Goal: Find specific page/section: Find specific page/section

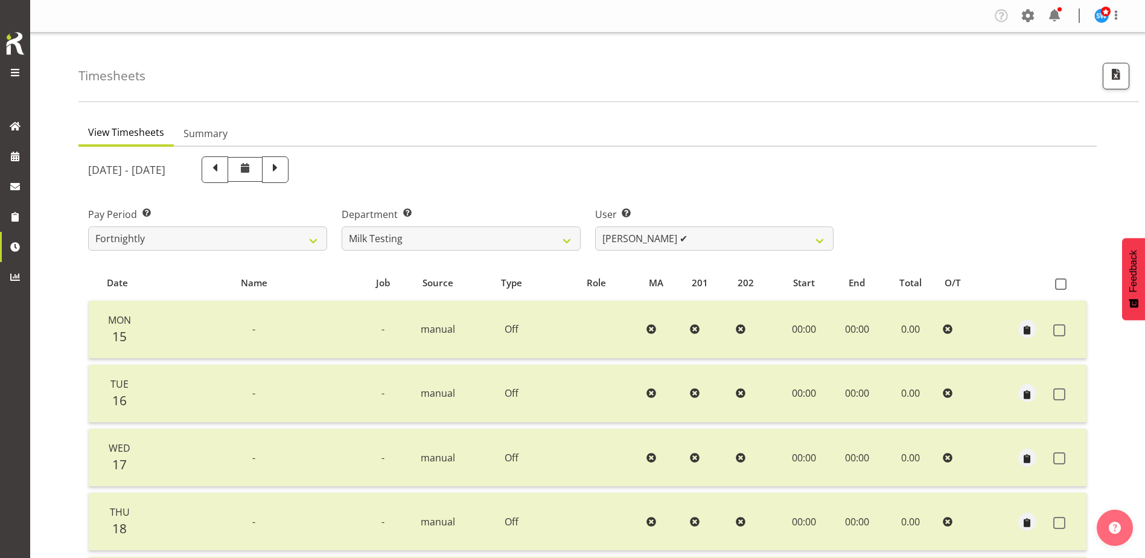
select select "733"
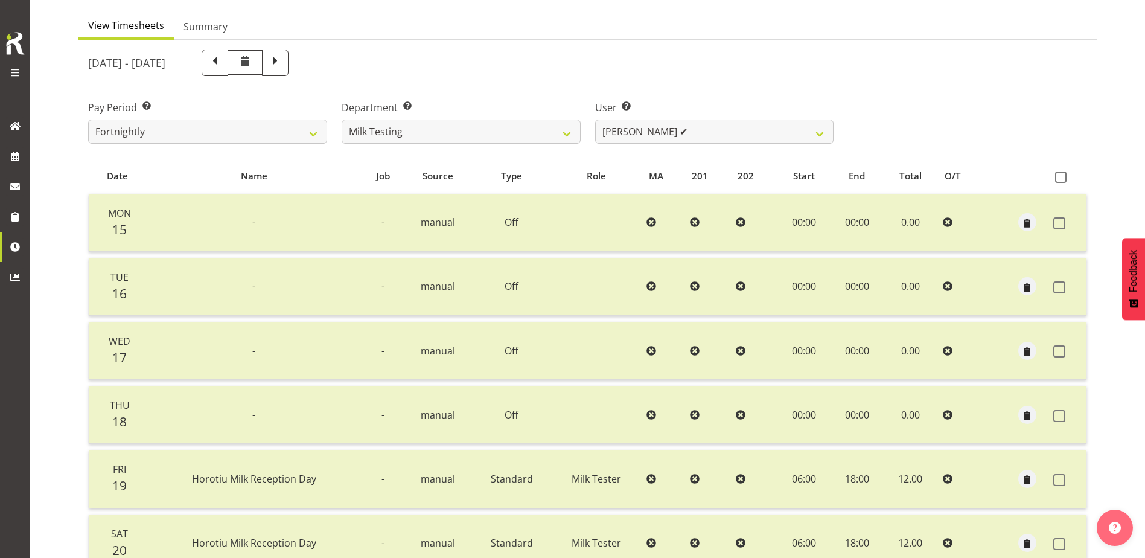
scroll to position [121, 0]
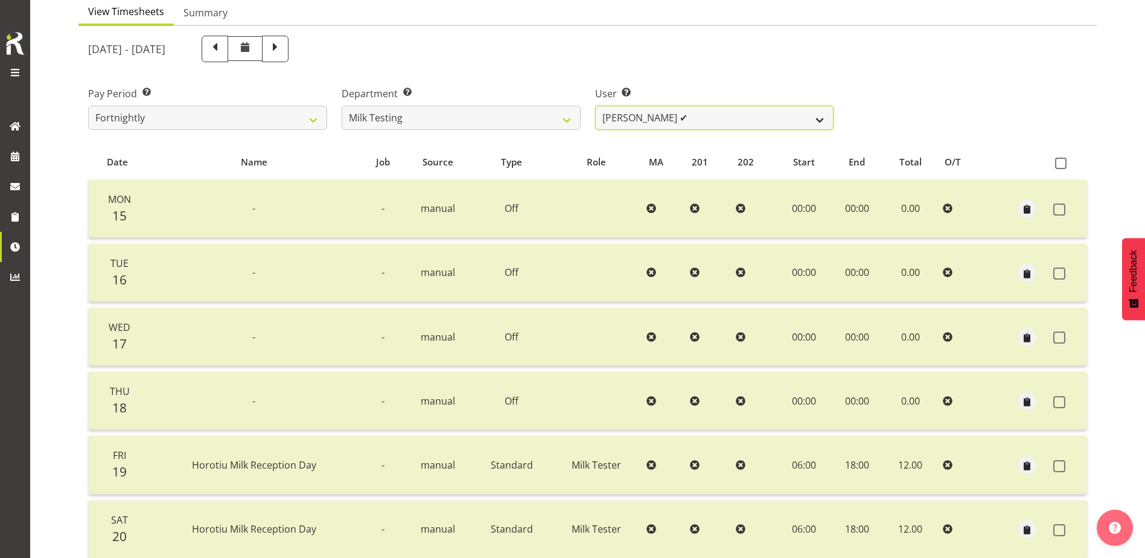
click at [826, 119] on select "[PERSON_NAME] ✔ [PERSON_NAME] ✔ [PERSON_NAME] ✔ [PERSON_NAME] ✔ [PERSON_NAME] ✔…" at bounding box center [714, 118] width 239 height 24
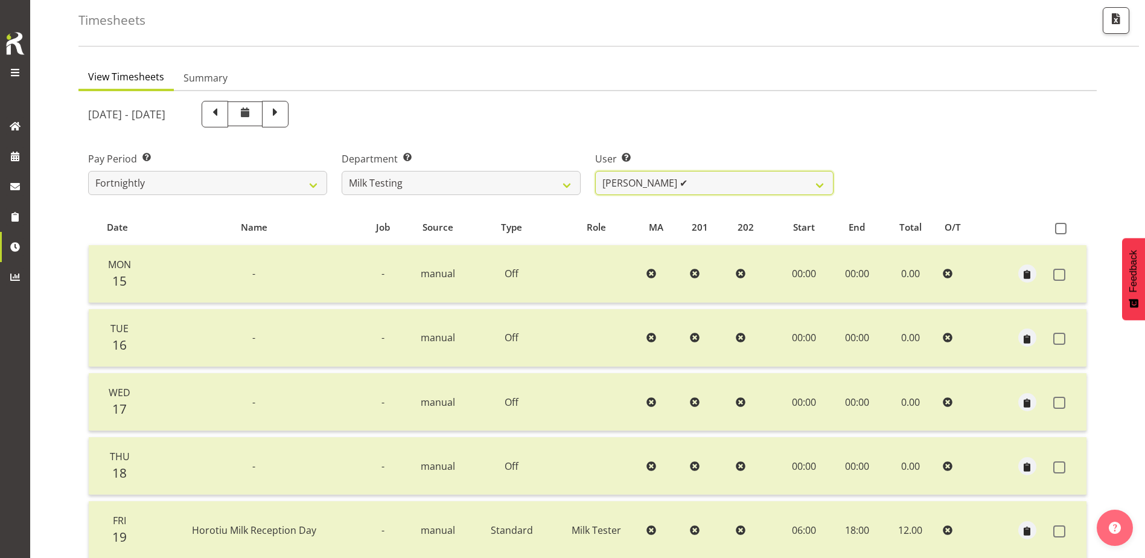
scroll to position [0, 0]
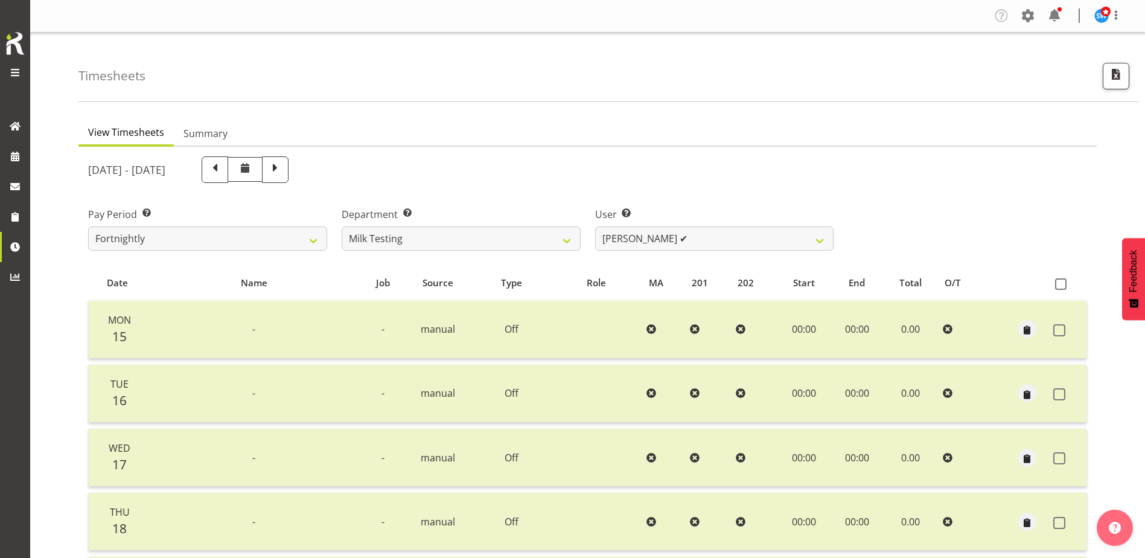
click at [16, 73] on span at bounding box center [15, 72] width 14 height 14
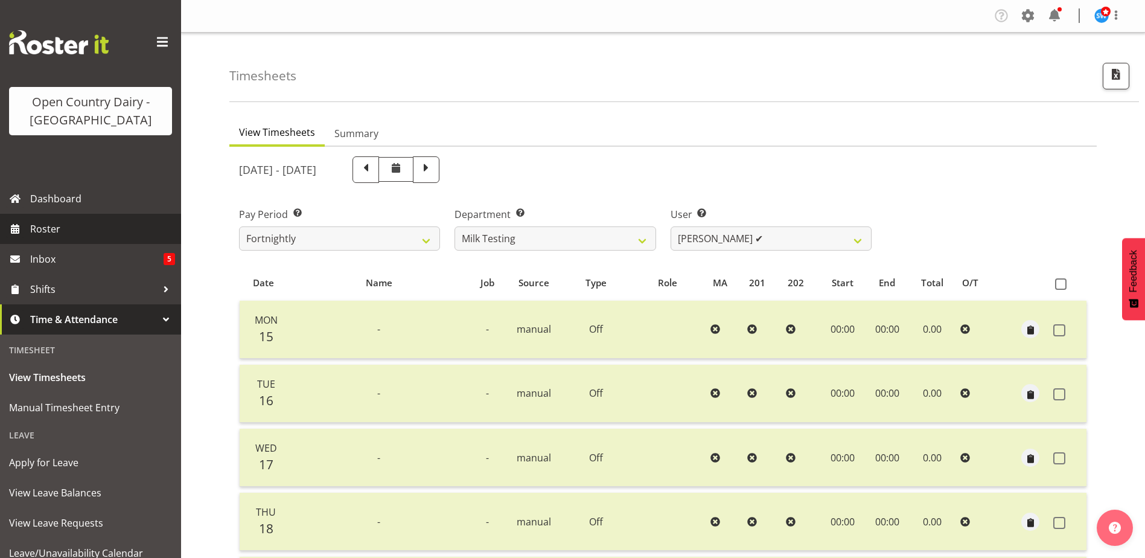
click at [46, 226] on span "Roster" at bounding box center [102, 229] width 145 height 18
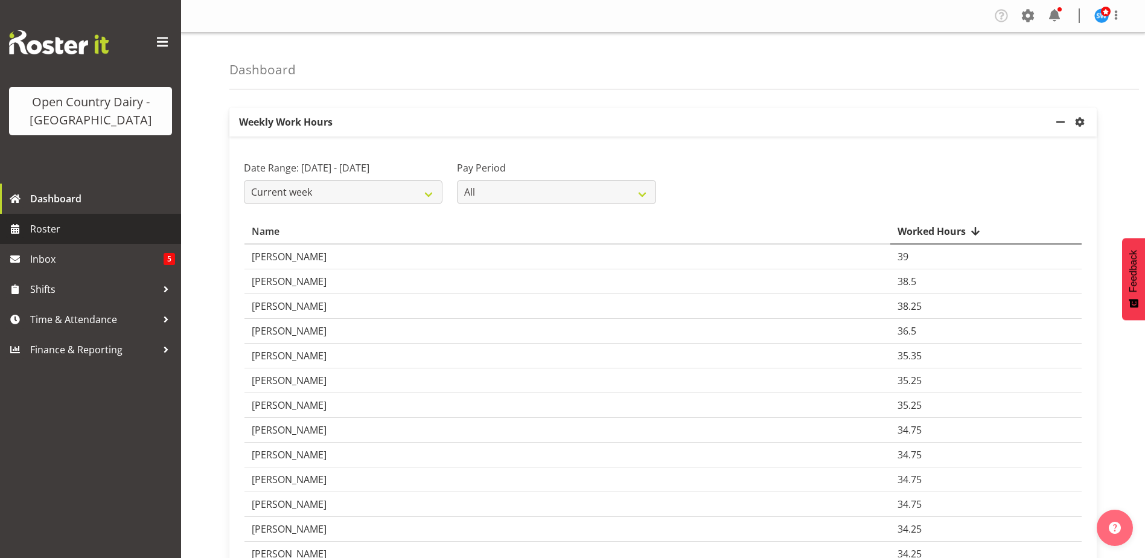
click at [53, 231] on span "Roster" at bounding box center [102, 229] width 145 height 18
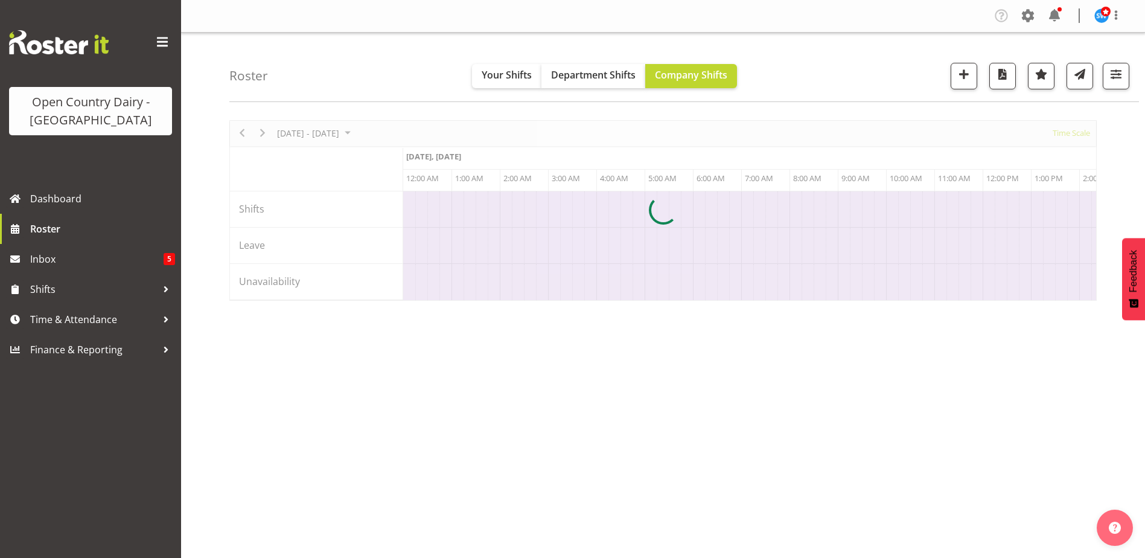
scroll to position [0, 3476]
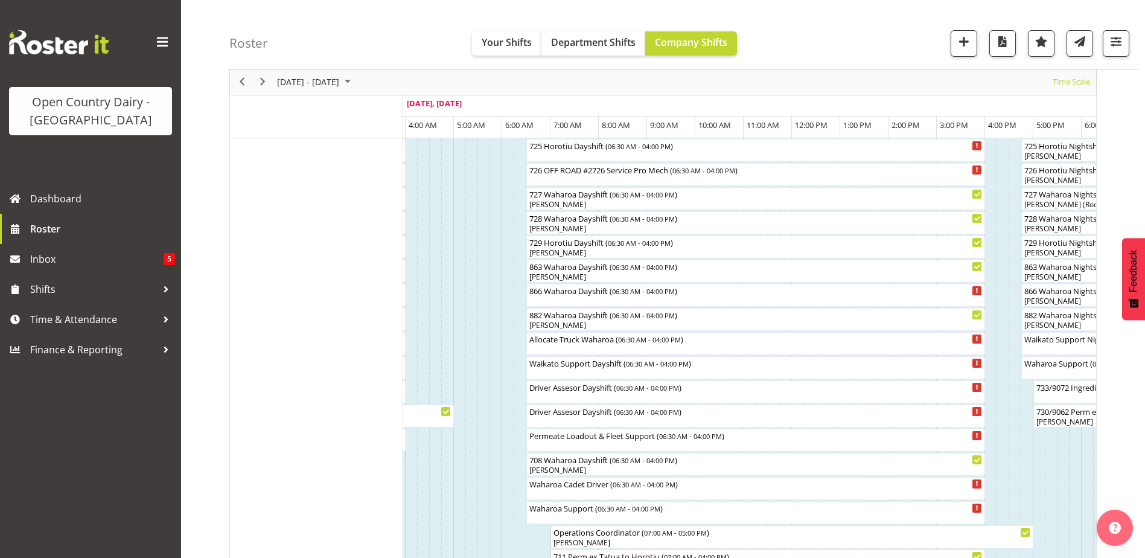
scroll to position [724, 0]
